Goal: Information Seeking & Learning: Learn about a topic

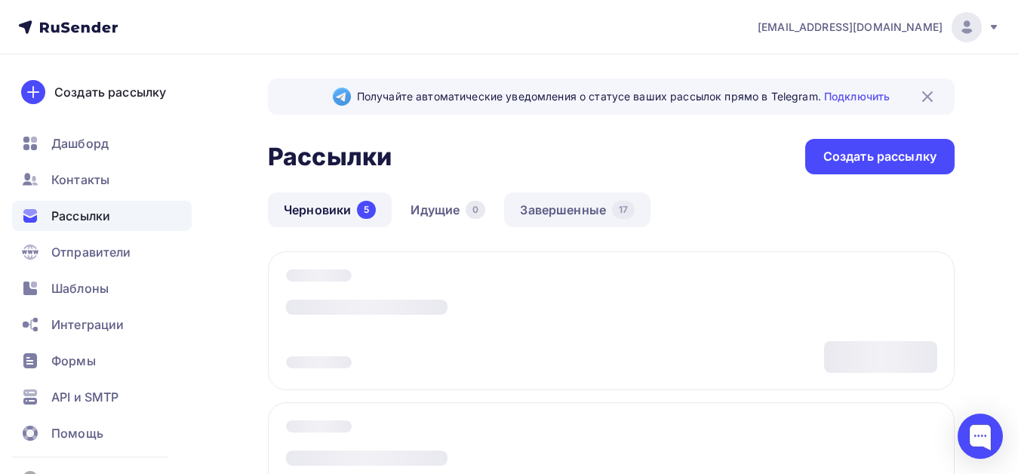
click at [563, 211] on link "Завершенные 17" at bounding box center [577, 209] width 146 height 35
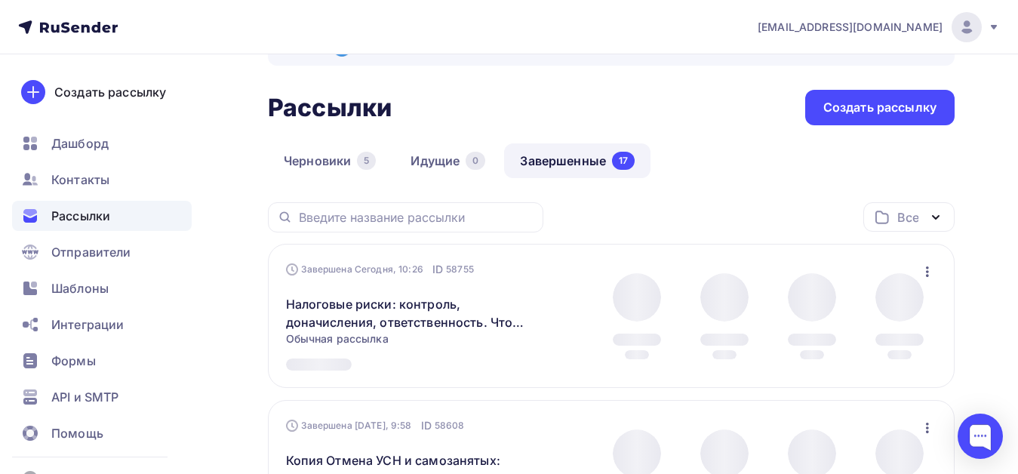
scroll to position [75, 0]
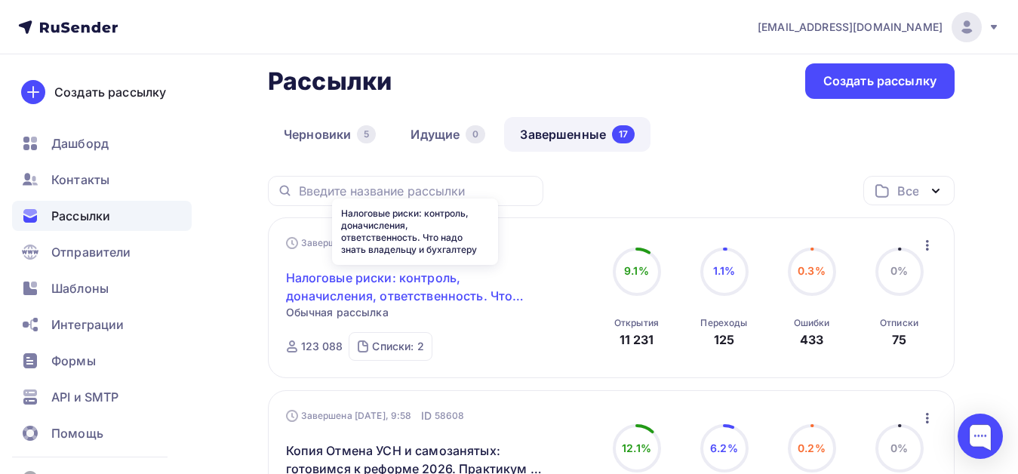
click at [401, 280] on link "Налоговые риски: контроль, доначисления, ответственность. Что надо знать владел…" at bounding box center [415, 287] width 259 height 36
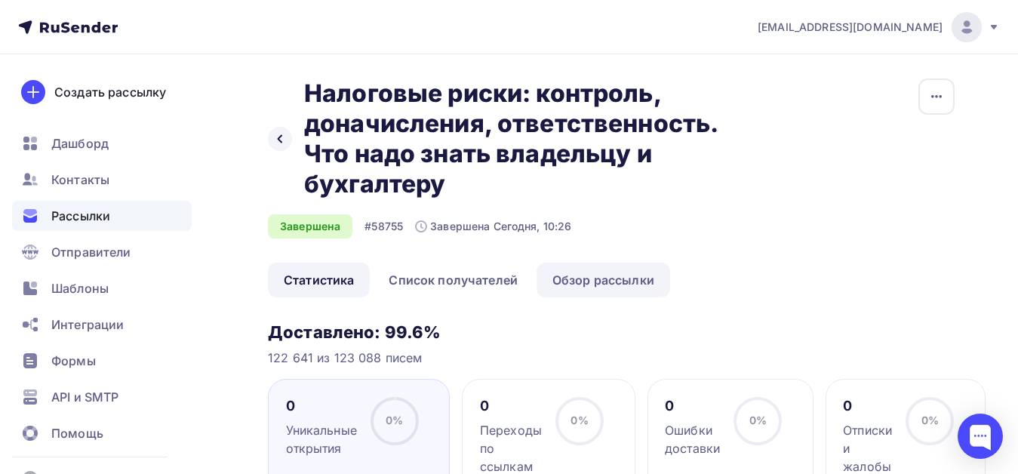
click at [598, 278] on link "Обзор рассылки" at bounding box center [604, 280] width 134 height 35
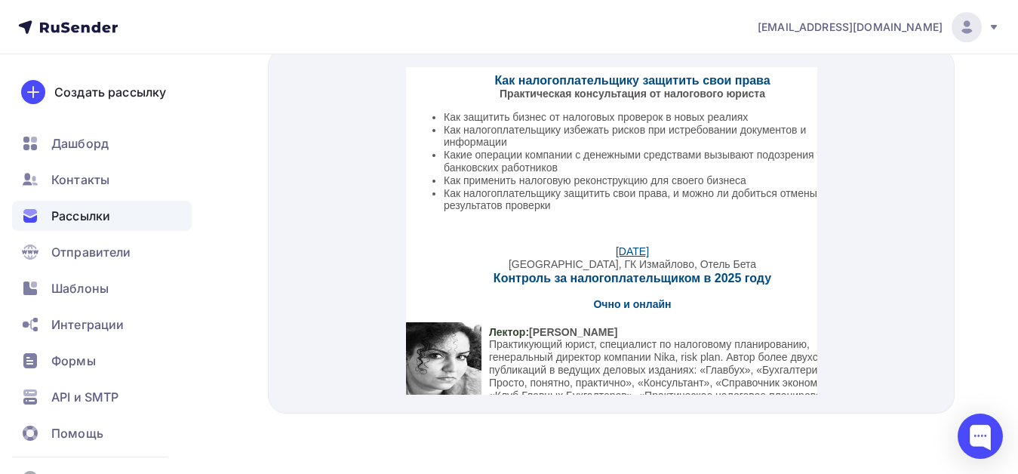
scroll to position [406, 0]
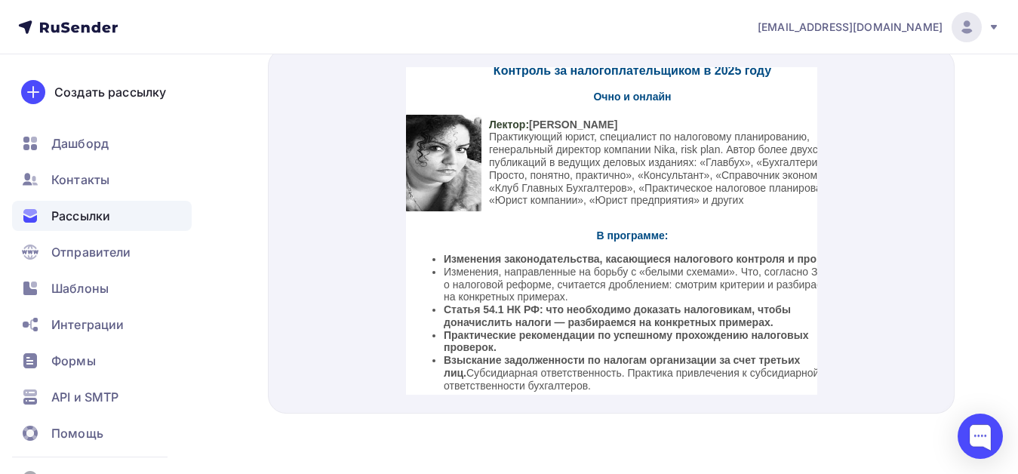
click at [622, 216] on strong "В программе:" at bounding box center [632, 217] width 72 height 12
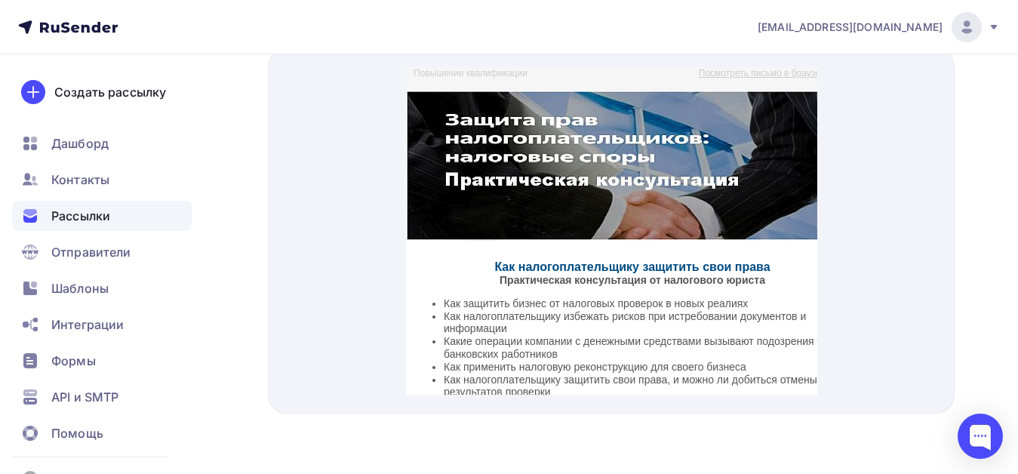
scroll to position [226, 0]
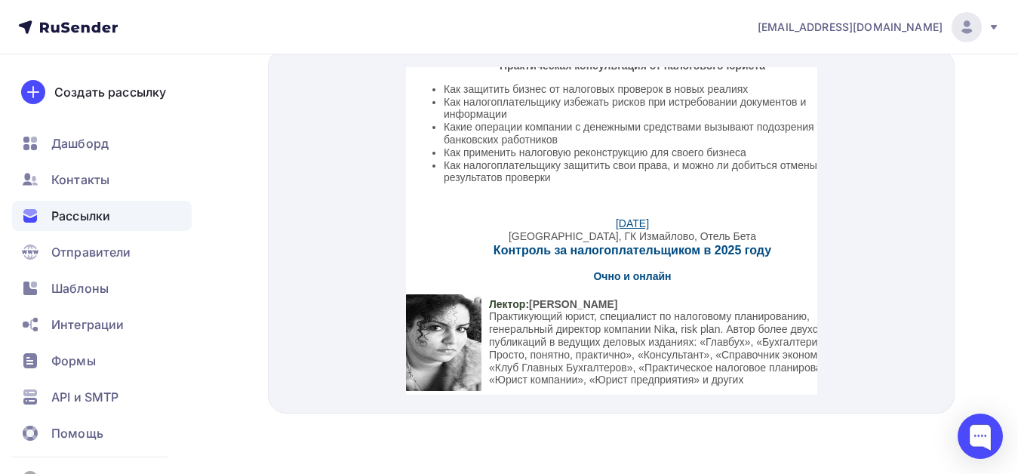
click at [624, 208] on link "[DATE]" at bounding box center [631, 205] width 33 height 12
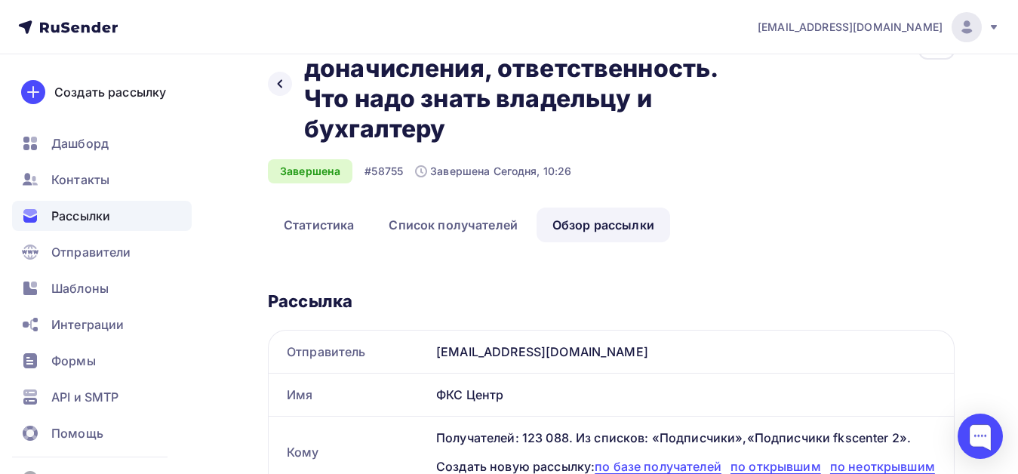
scroll to position [51, 0]
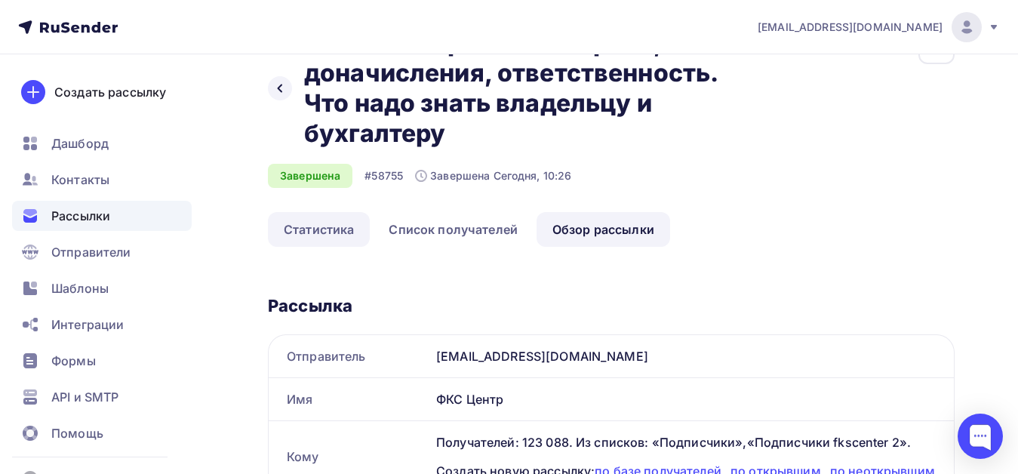
click at [339, 232] on link "Статистика" at bounding box center [319, 229] width 102 height 35
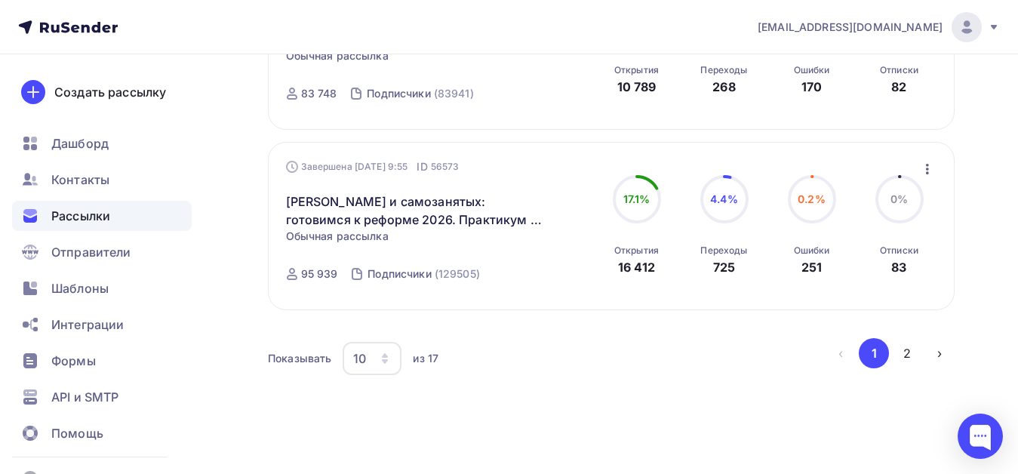
scroll to position [1788, 0]
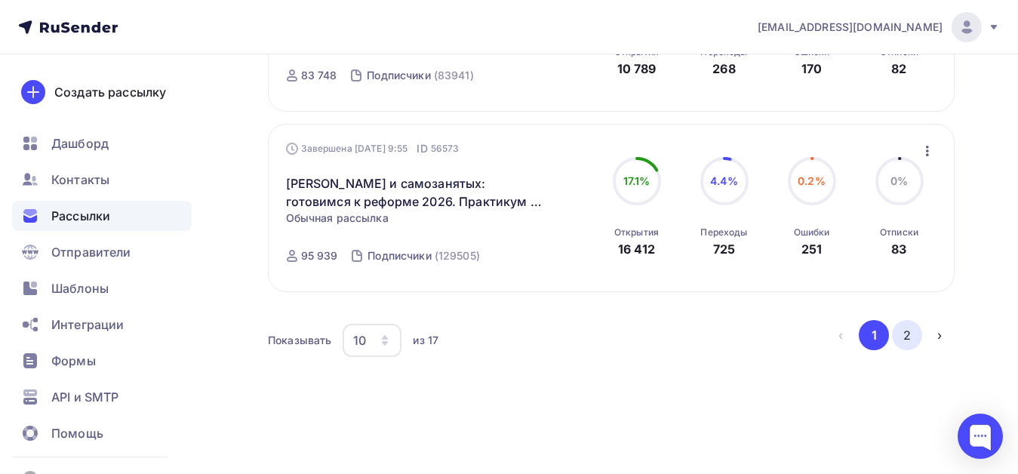
click at [901, 337] on button "2" at bounding box center [907, 335] width 30 height 30
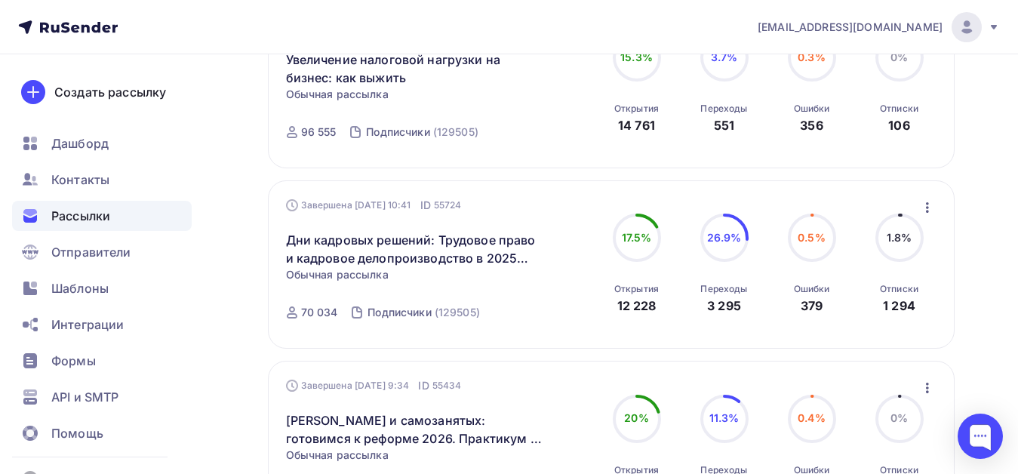
scroll to position [479, 0]
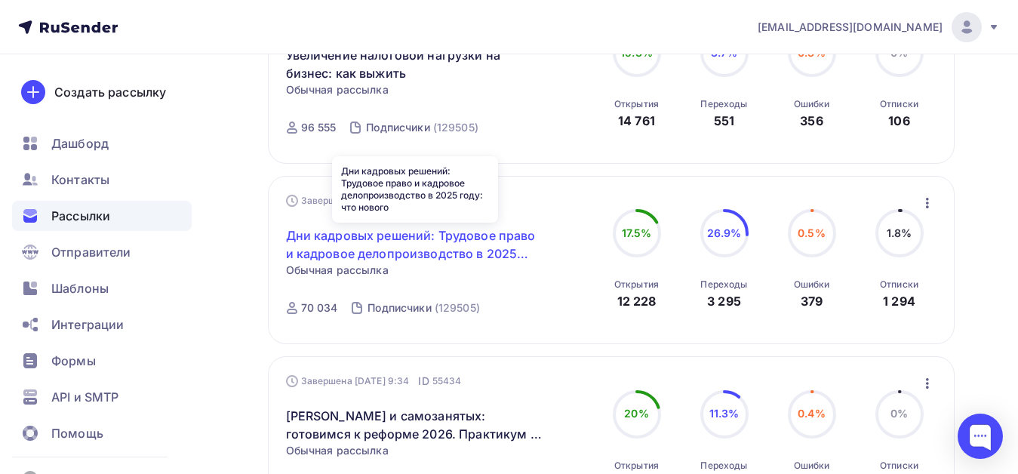
click at [427, 236] on link "Дни кадровых решений: Трудовое право и кадровое делопроизводство в 2025 году: ч…" at bounding box center [415, 244] width 259 height 36
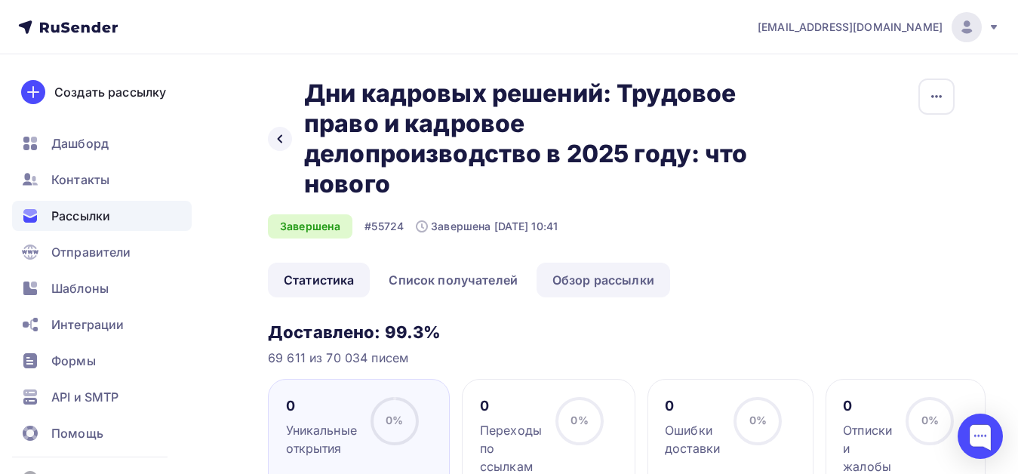
click at [592, 280] on link "Обзор рассылки" at bounding box center [604, 280] width 134 height 35
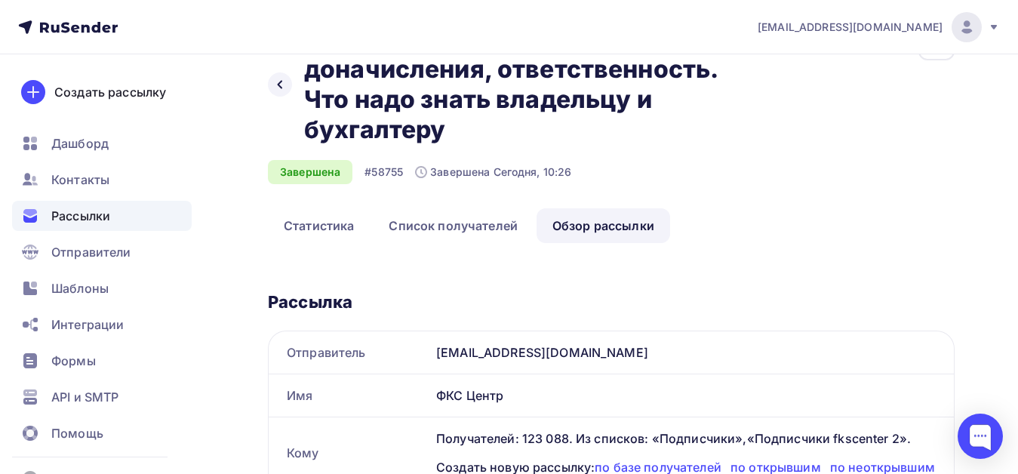
scroll to position [151, 0]
